Goal: Navigation & Orientation: Find specific page/section

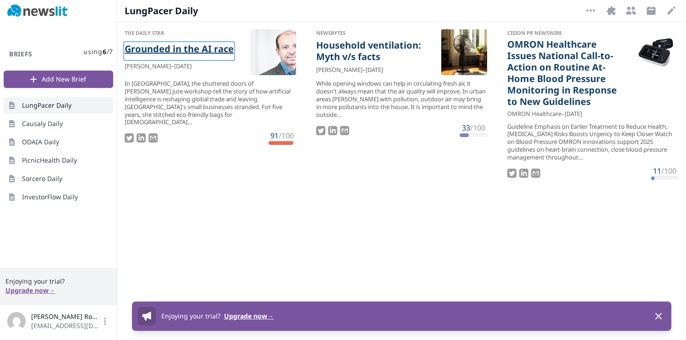
click at [224, 50] on link "Grounded in the AI race" at bounding box center [179, 51] width 109 height 16
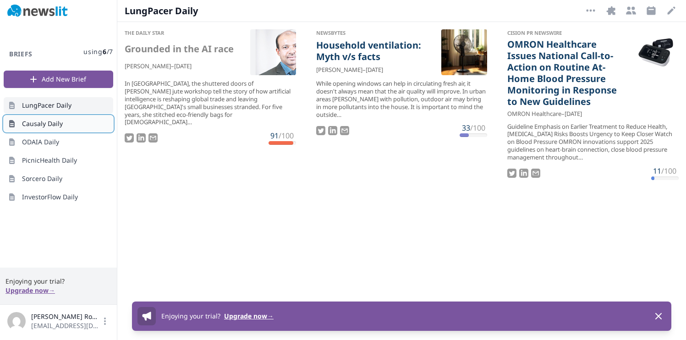
click at [71, 122] on link "Causaly Daily" at bounding box center [59, 124] width 110 height 17
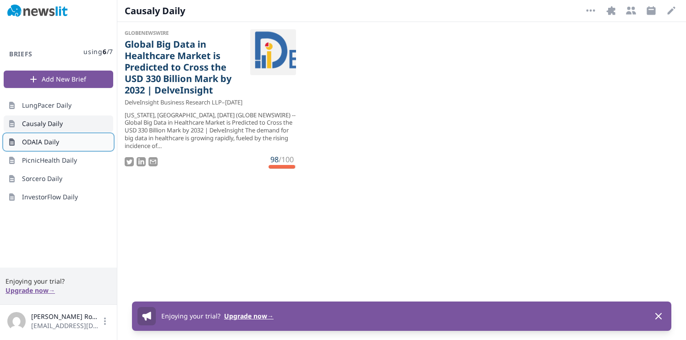
click at [61, 143] on link "ODAIA Daily" at bounding box center [59, 142] width 110 height 17
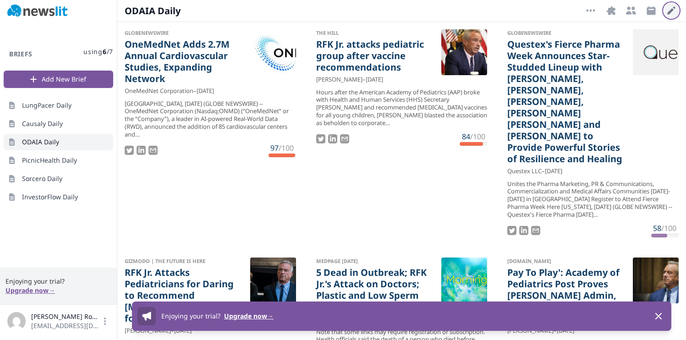
click at [665, 7] on button "Edit" at bounding box center [671, 10] width 15 height 15
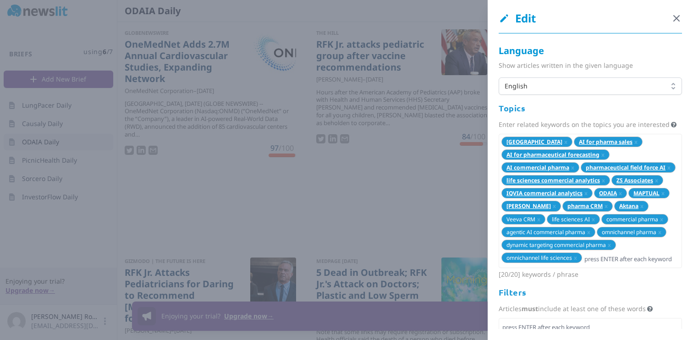
click at [671, 17] on icon "button" at bounding box center [676, 18] width 11 height 11
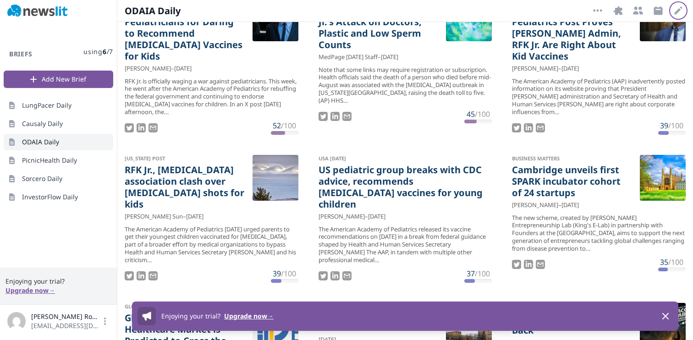
scroll to position [346, 0]
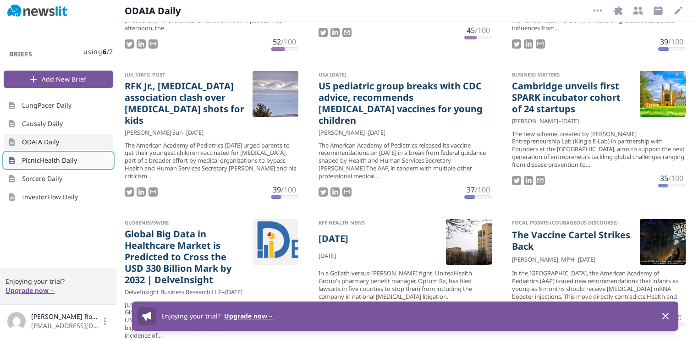
click at [25, 156] on span "PicnicHealth Daily" at bounding box center [49, 160] width 55 height 9
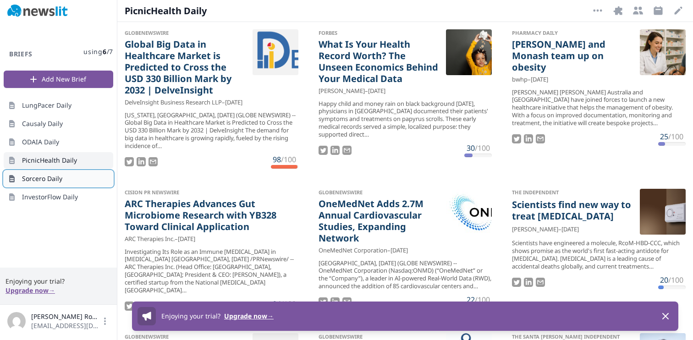
click at [50, 178] on span "Sorcero Daily" at bounding box center [42, 178] width 40 height 9
